Goal: Find specific page/section: Find specific page/section

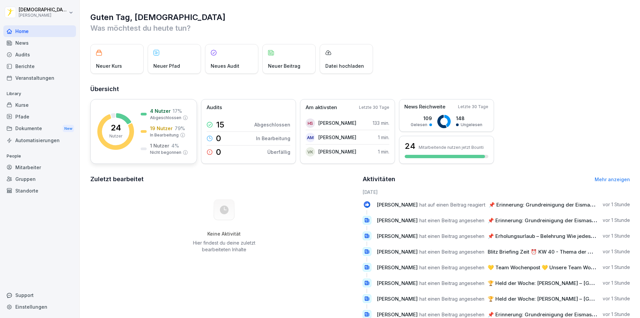
click at [166, 113] on p "4 Nutzer" at bounding box center [160, 110] width 21 height 7
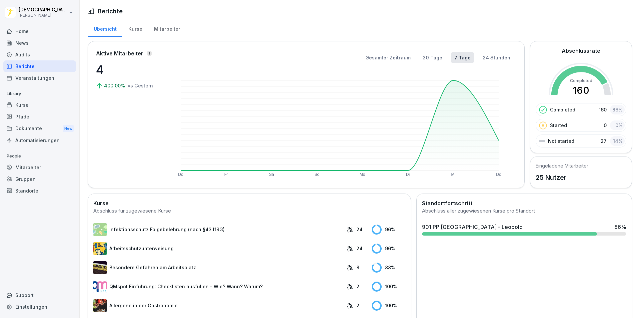
click at [136, 30] on div "Kurse" at bounding box center [135, 28] width 26 height 17
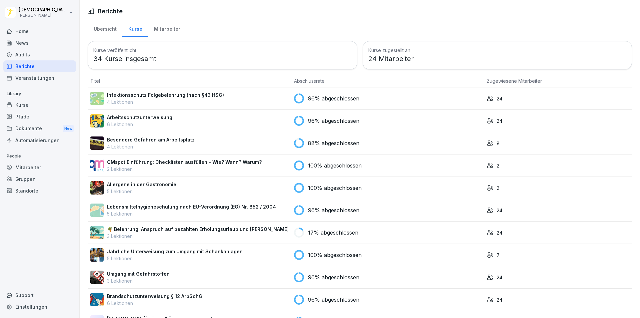
click at [167, 28] on div "Mitarbeiter" at bounding box center [167, 28] width 38 height 17
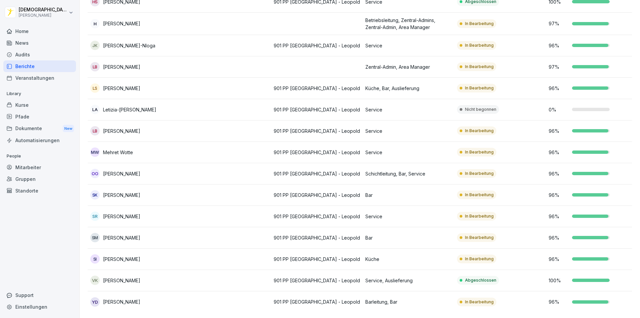
scroll to position [274, 0]
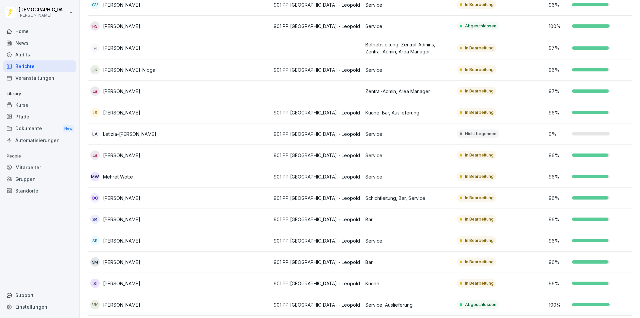
click at [216, 133] on td at bounding box center [225, 133] width 92 height 21
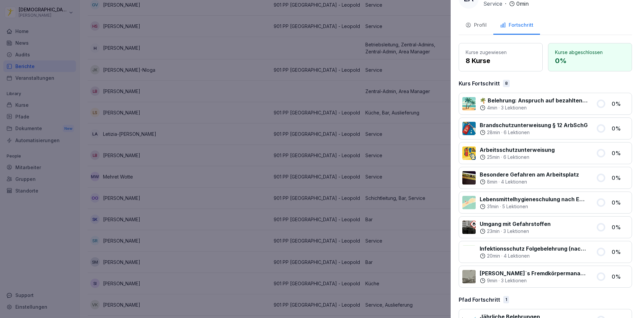
scroll to position [0, 0]
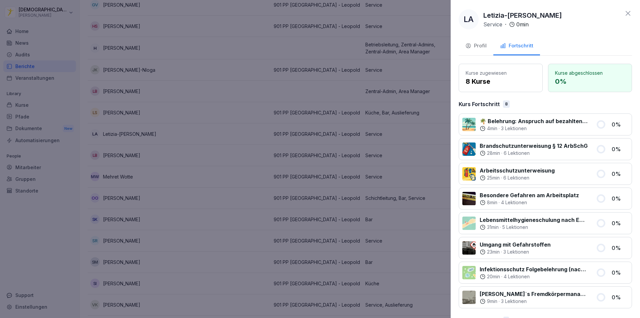
click at [248, 67] on div at bounding box center [320, 159] width 640 height 318
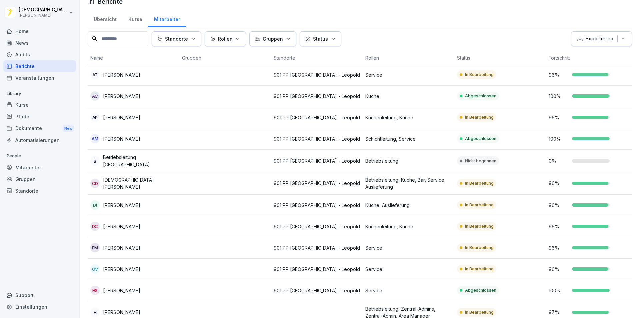
scroll to position [7, 0]
